Goal: Information Seeking & Learning: Compare options

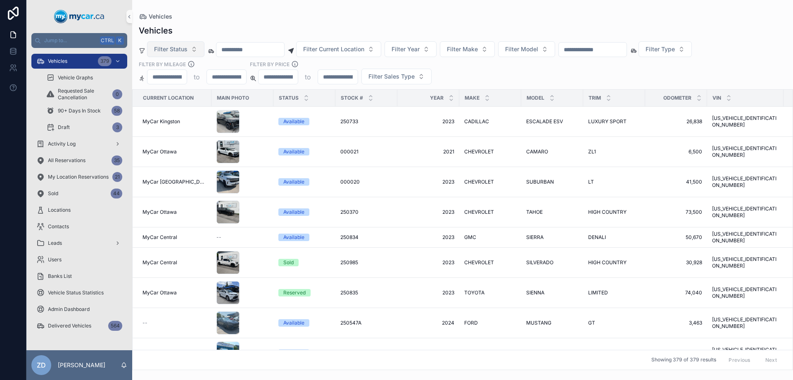
click at [167, 53] on button "Filter Status" at bounding box center [175, 49] width 57 height 16
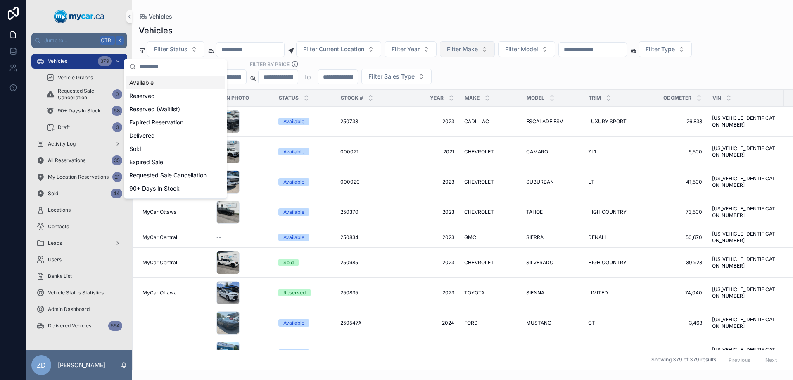
click at [472, 46] on span "Filter Make" at bounding box center [462, 49] width 31 height 8
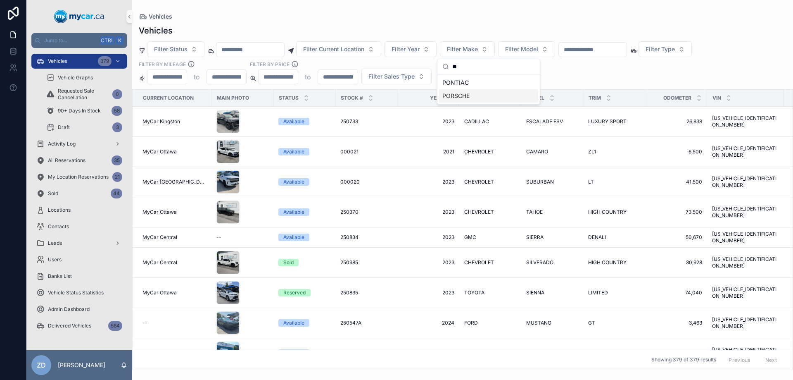
type input "**"
click at [458, 97] on span "PORSCHE" at bounding box center [456, 96] width 27 height 8
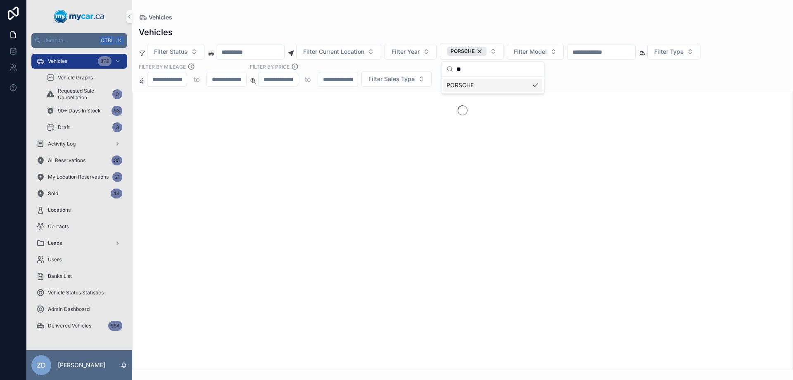
click at [579, 81] on div "Filter Status Filter Current Location Filter Year PORSCHE Filter Model Filter T…" at bounding box center [462, 65] width 661 height 44
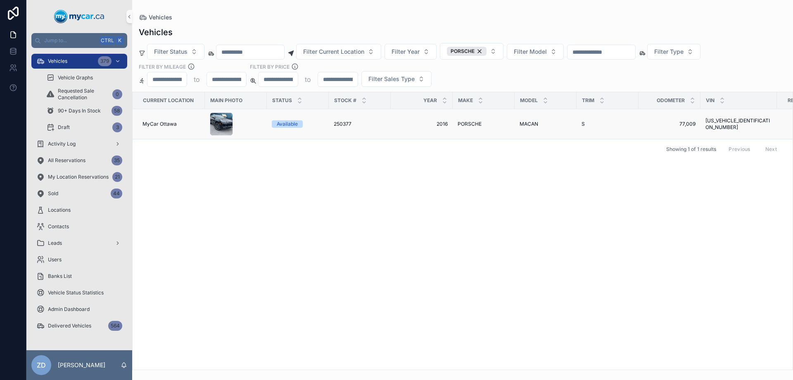
click at [473, 123] on span "PORSCHE" at bounding box center [470, 124] width 24 height 7
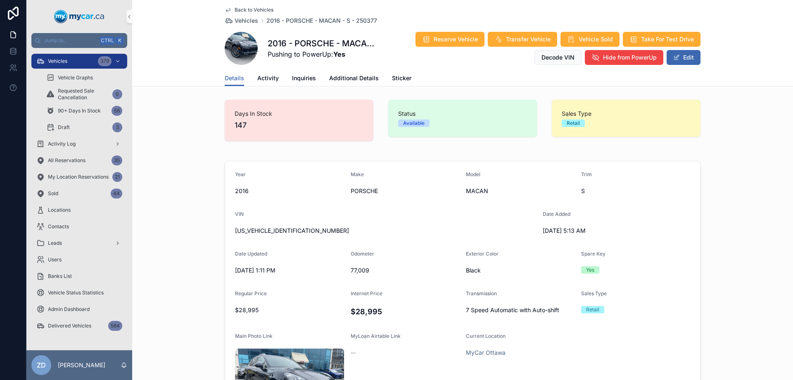
click at [235, 9] on span "Back to Vehicles" at bounding box center [254, 10] width 39 height 7
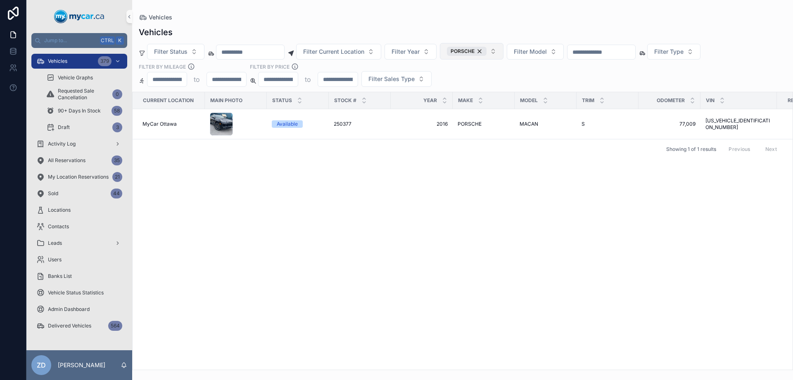
drag, startPoint x: 503, startPoint y: 50, endPoint x: 490, endPoint y: 55, distance: 14.3
click at [487, 50] on div "PORSCHE" at bounding box center [467, 51] width 40 height 9
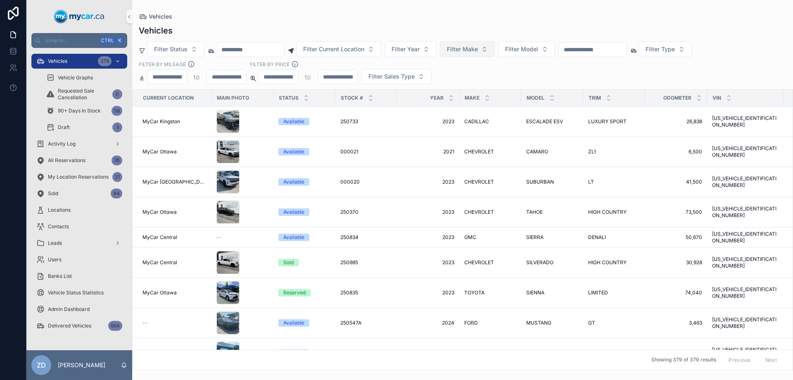
click at [478, 49] on span "Filter Make" at bounding box center [462, 49] width 31 height 8
type input "*****"
click at [459, 82] on span "MAZDA" at bounding box center [453, 83] width 21 height 8
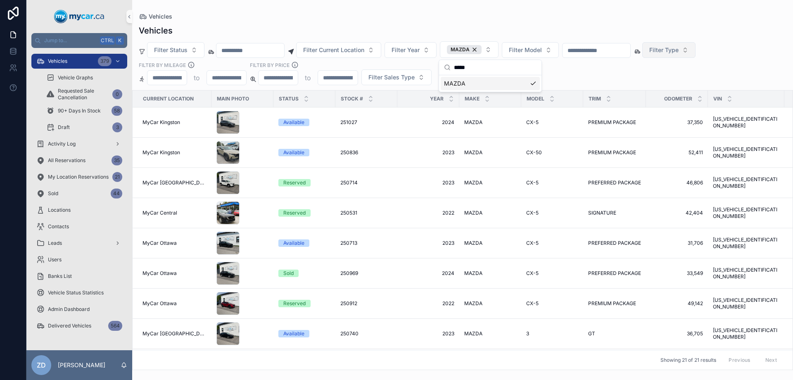
click at [688, 52] on button "Filter Type" at bounding box center [669, 50] width 53 height 16
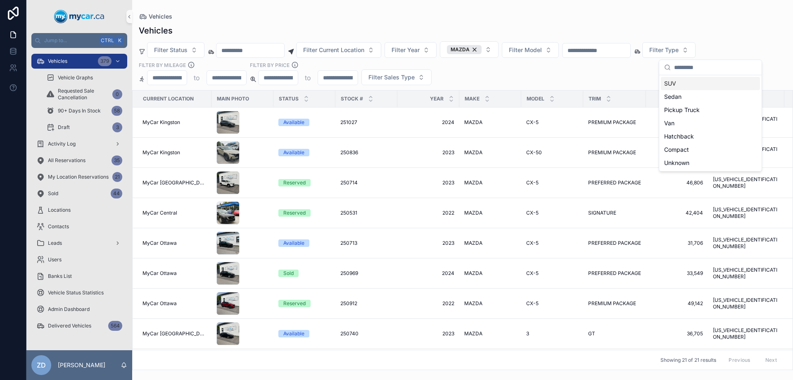
click at [674, 85] on div "SUV" at bounding box center [710, 83] width 99 height 13
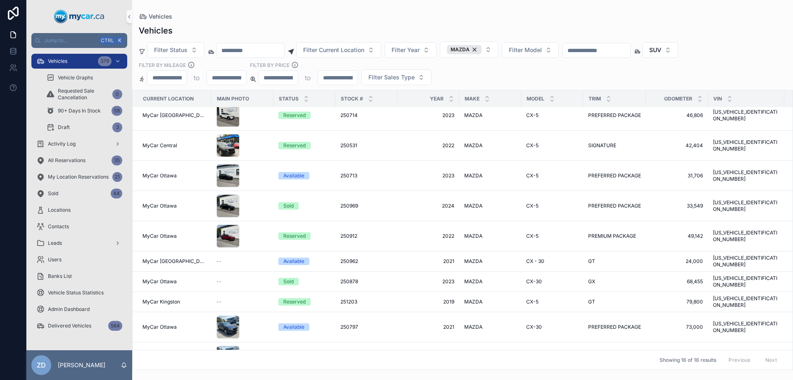
scroll to position [168, 0]
